Goal: Information Seeking & Learning: Learn about a topic

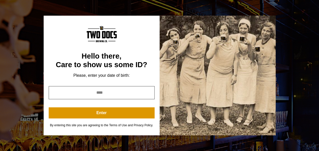
click at [76, 92] on input "year" at bounding box center [102, 92] width 106 height 13
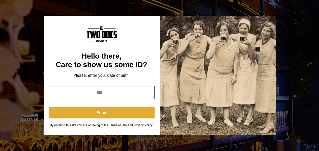
type input "****"
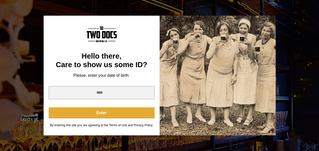
click at [98, 114] on button "Enter" at bounding box center [102, 112] width 106 height 11
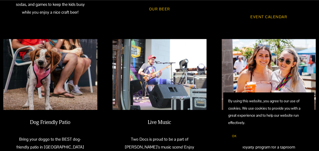
scroll to position [328, 0]
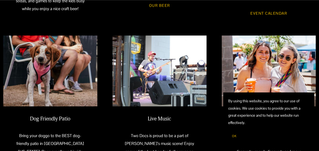
click at [269, 13] on link "Event Calendar" at bounding box center [269, 13] width 52 height 14
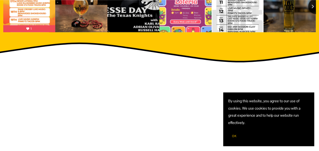
scroll to position [605, 0]
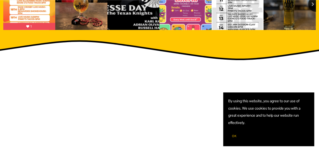
click at [234, 135] on span "OK" at bounding box center [234, 136] width 5 height 4
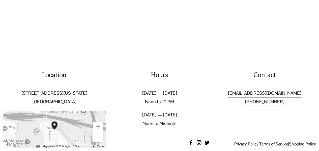
scroll to position [723, 0]
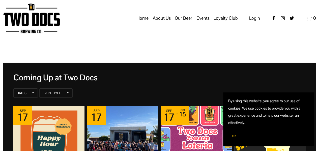
click at [233, 138] on span "OK" at bounding box center [234, 136] width 5 height 4
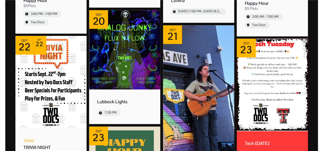
scroll to position [218, 0]
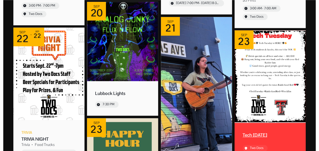
click at [260, 64] on img "Event: Tech Tuesday" at bounding box center [269, 76] width 71 height 92
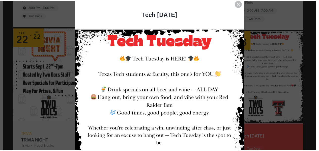
scroll to position [8, 0]
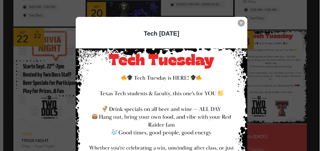
click at [238, 23] on div "Event details popup" at bounding box center [241, 22] width 7 height 7
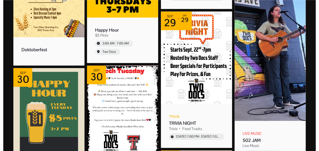
scroll to position [588, 0]
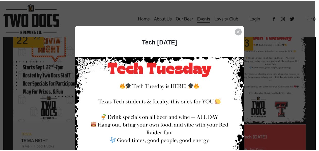
scroll to position [218, 0]
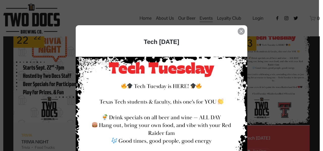
click at [240, 32] on icon "Event details popup" at bounding box center [241, 31] width 3 height 3
drag, startPoint x: 240, startPoint y: 31, endPoint x: 153, endPoint y: 17, distance: 87.8
click at [240, 31] on icon "Event details popup" at bounding box center [241, 31] width 3 height 3
